Goal: Task Accomplishment & Management: Manage account settings

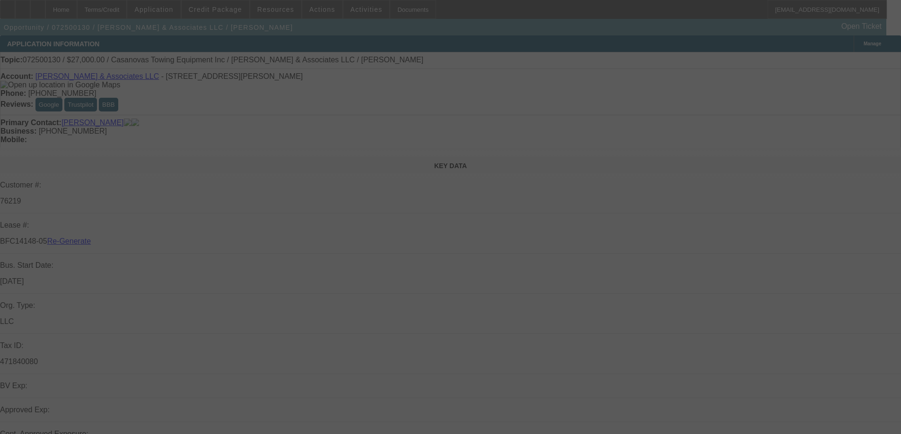
select select "3"
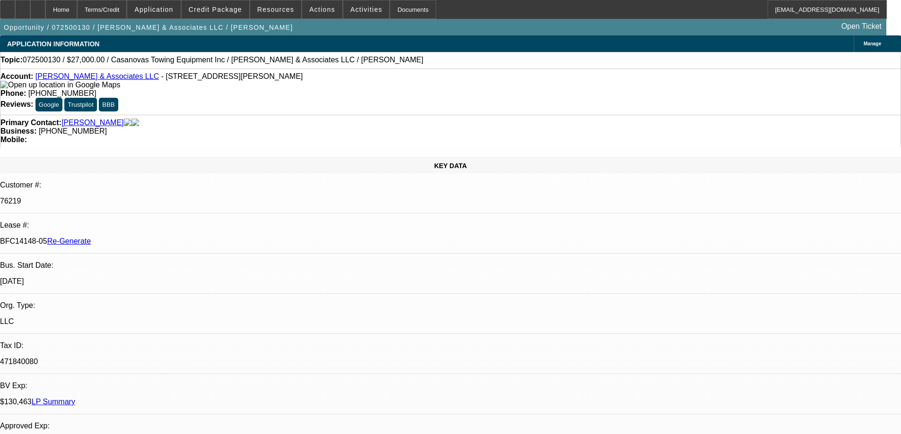
select select "0"
select select "2"
select select "0.1"
select select "4"
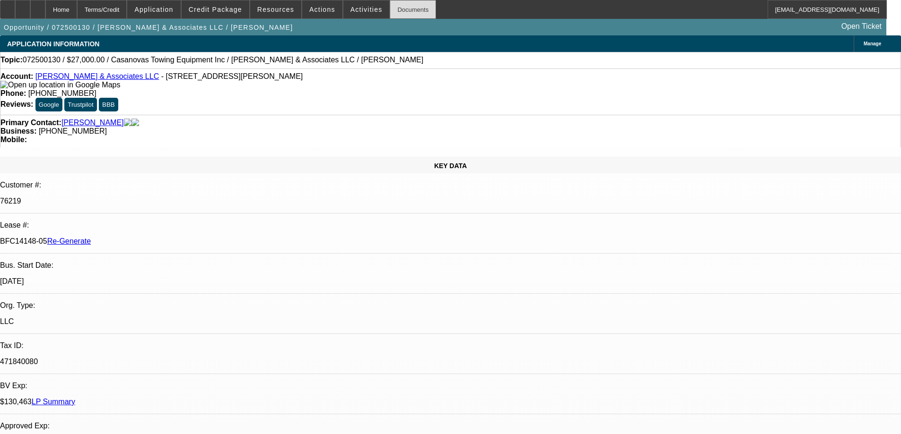
click at [403, 8] on div "Documents" at bounding box center [413, 9] width 46 height 19
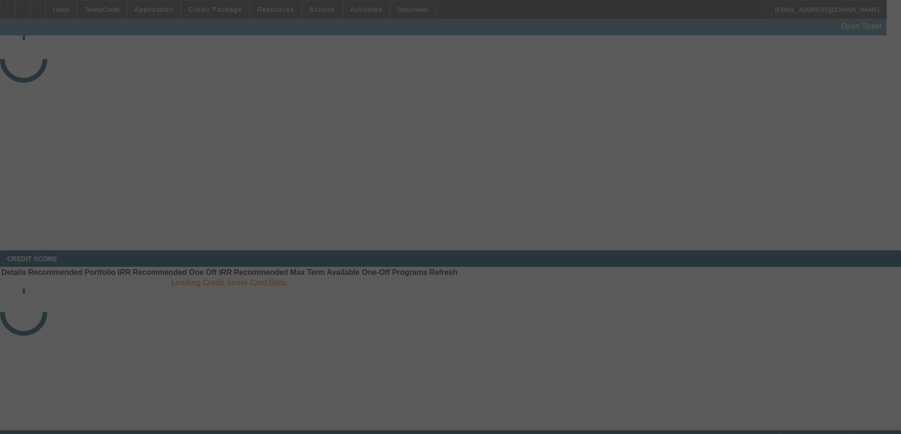
select select "3"
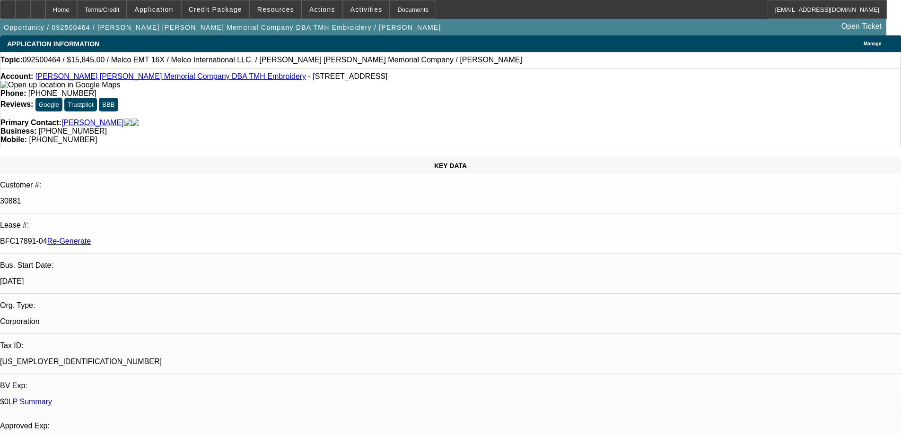
select select "0"
select select "2"
select select "0"
select select "6"
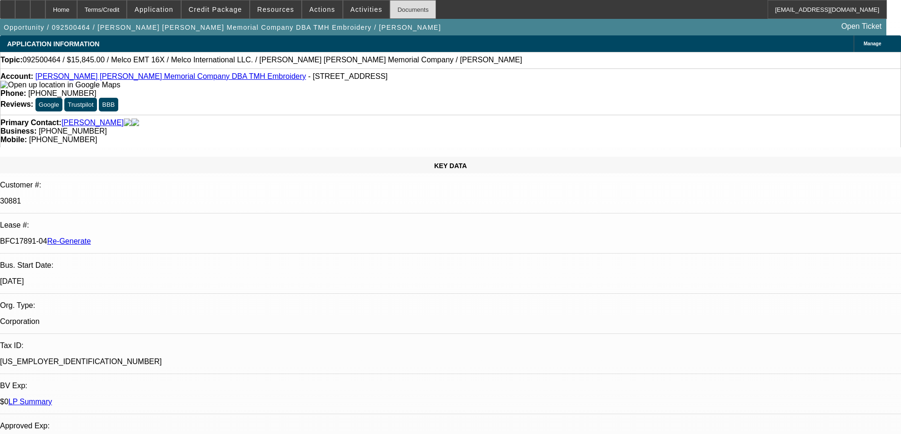
click at [412, 9] on div "Documents" at bounding box center [413, 9] width 46 height 19
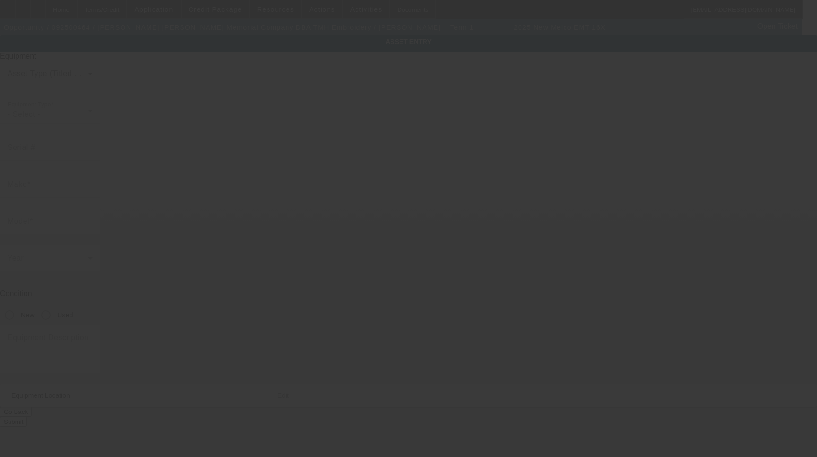
type input "Melco"
type input "EMT 16X"
radio input "true"
type textarea "Embroidery Machine Includes: Machine Cart Assembly, AC Powder Cord, Ethernet Ne…"
type input "5220 N Summit St"
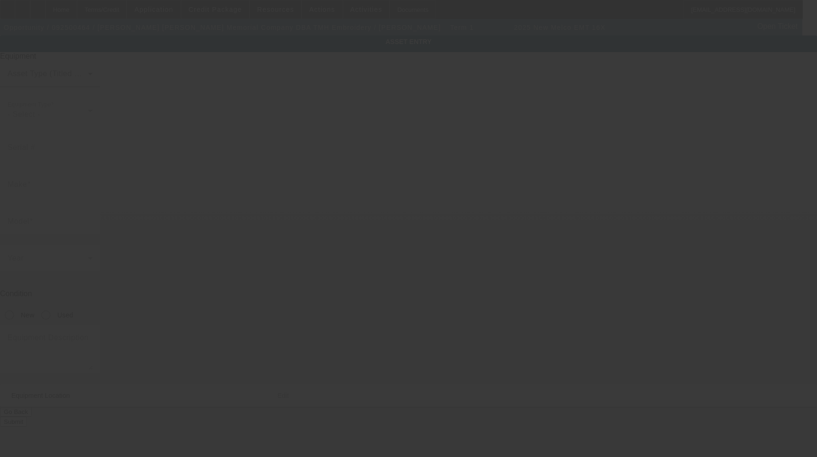
type input "Toledo"
type input "43611"
type input "Lucas"
type input "Melco"
type input "Summit"
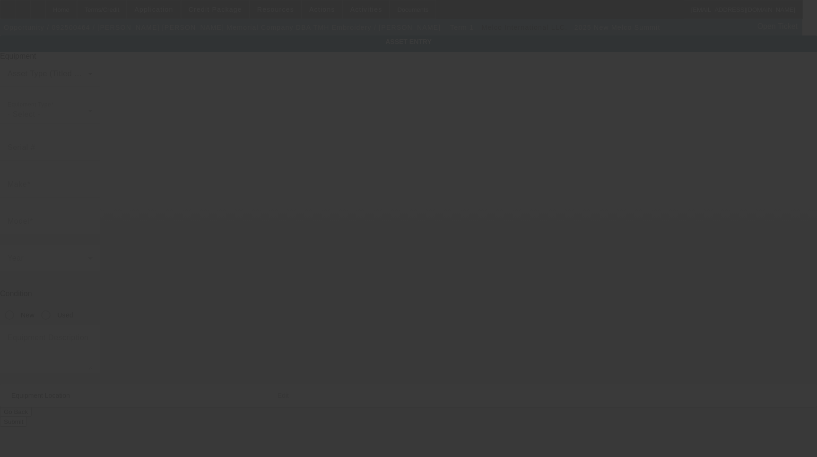
radio input "true"
type textarea "Embroidery Machine Includes: Machine Cart Assembly, AC Powder Cord, Ethernet Ne…"
type input "5220 N Summit St"
type input "Toledo"
type input "43611"
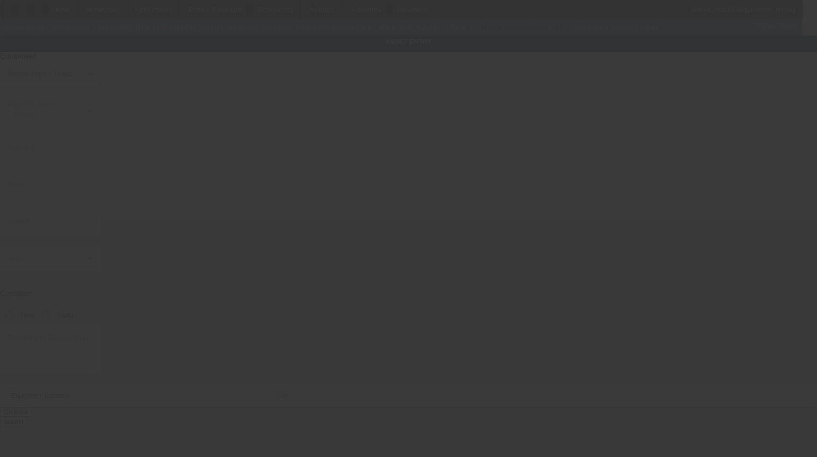
type input "Lucas"
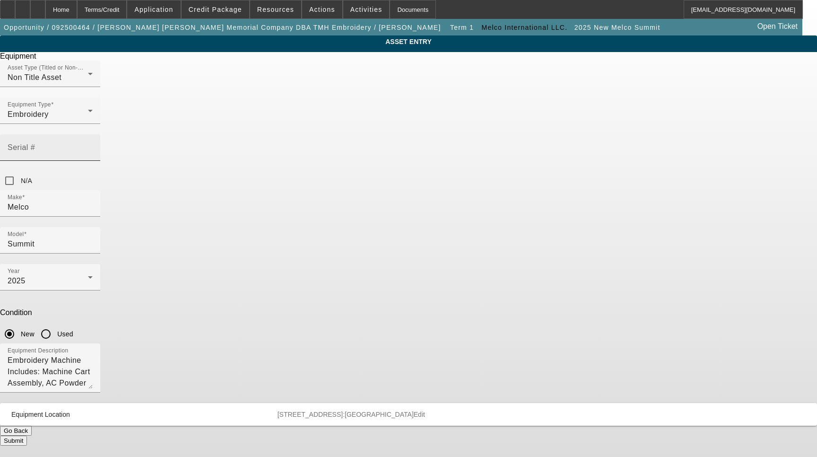
click at [93, 134] on div "Serial #" at bounding box center [50, 147] width 85 height 26
type input "DS11-7T6P-9997"
click at [27, 435] on button "Submit" at bounding box center [13, 440] width 27 height 10
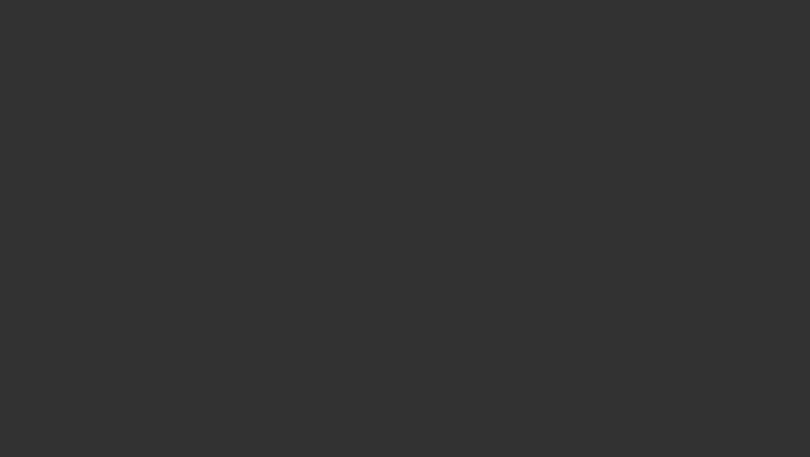
select select "3"
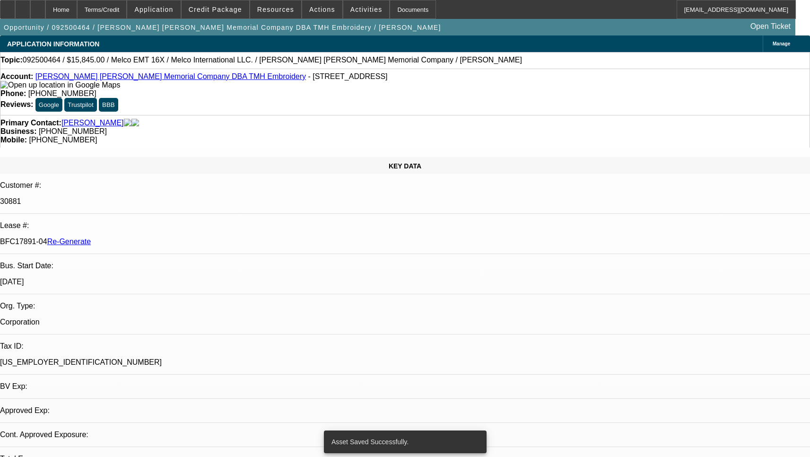
select select "0"
select select "2"
select select "0"
select select "6"
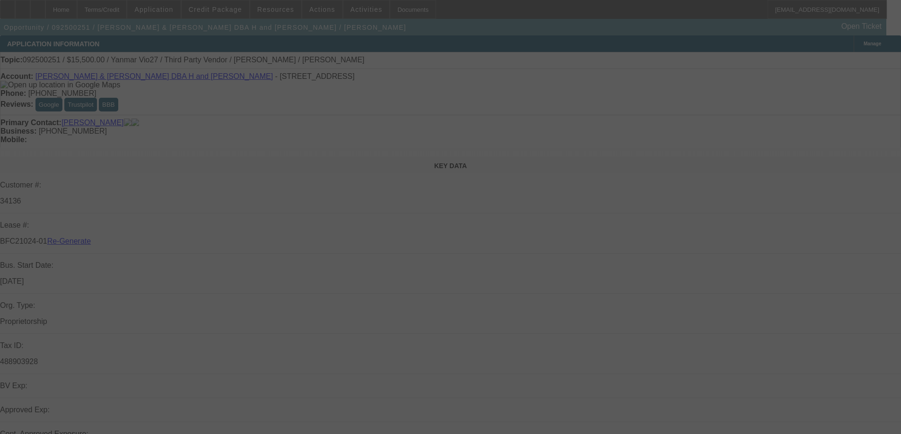
select select "3"
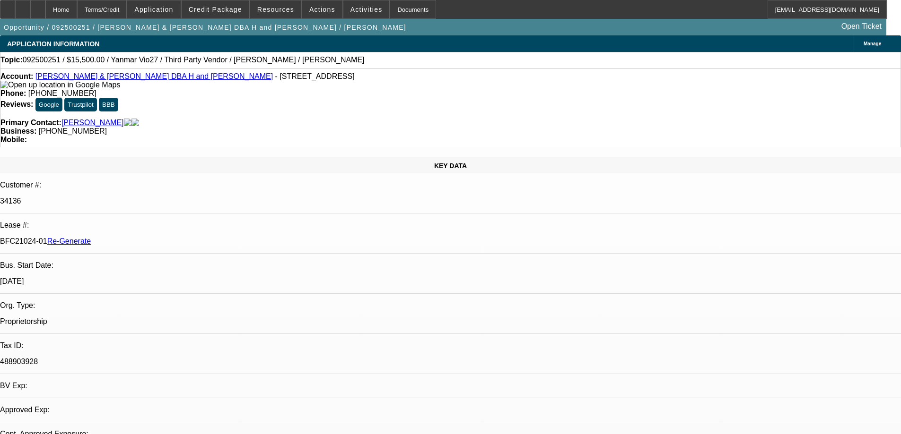
select select "0"
select select "6"
click at [15, 10] on div at bounding box center [7, 9] width 15 height 19
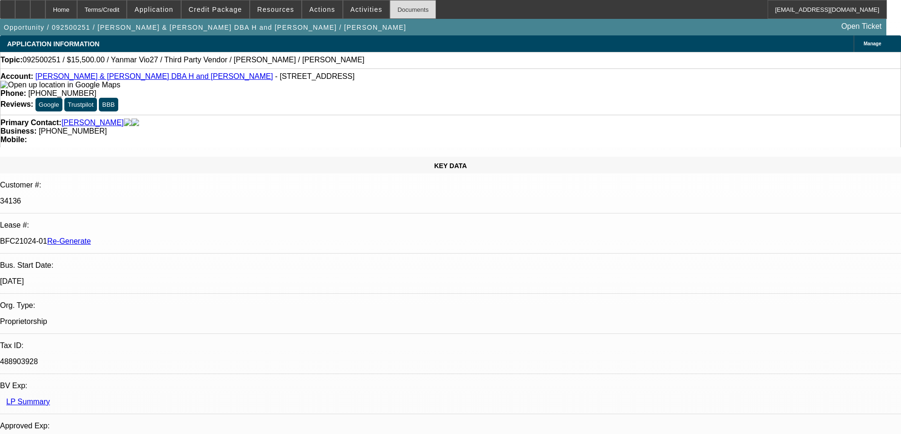
click at [408, 8] on div "Documents" at bounding box center [413, 9] width 46 height 19
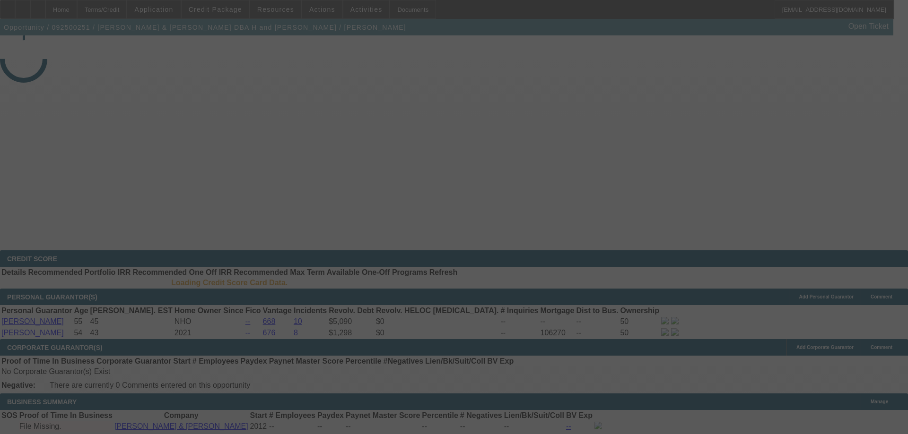
select select "3"
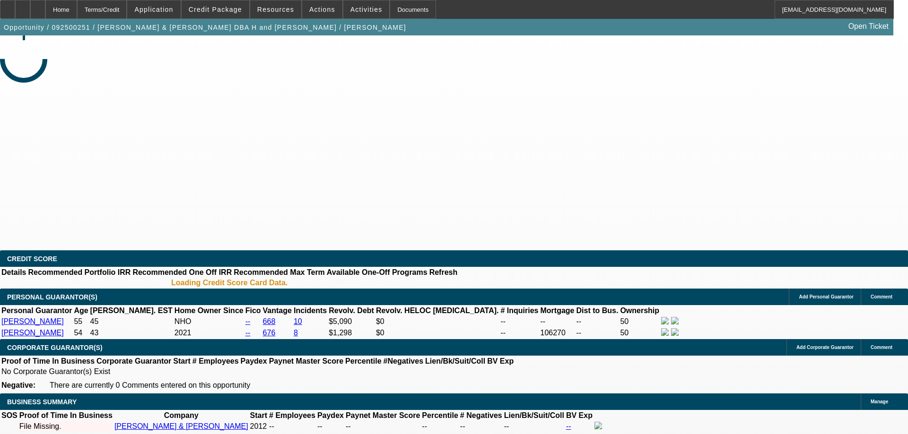
select select "0"
select select "6"
